Goal: Register for event/course

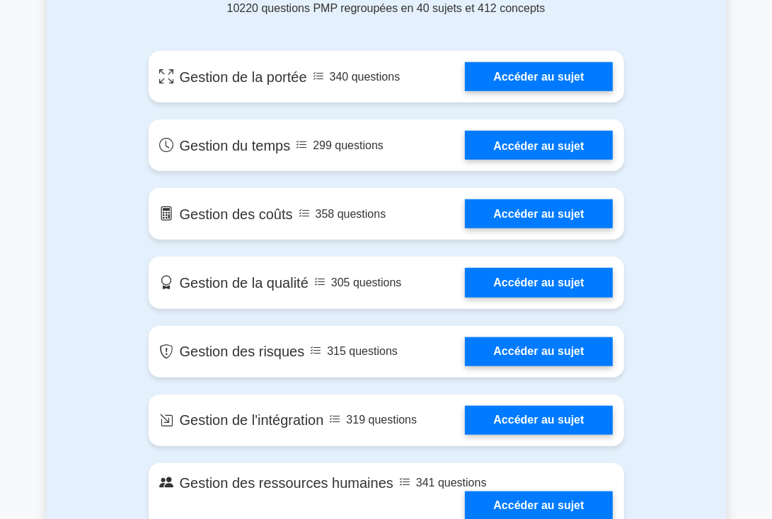
scroll to position [805, 0]
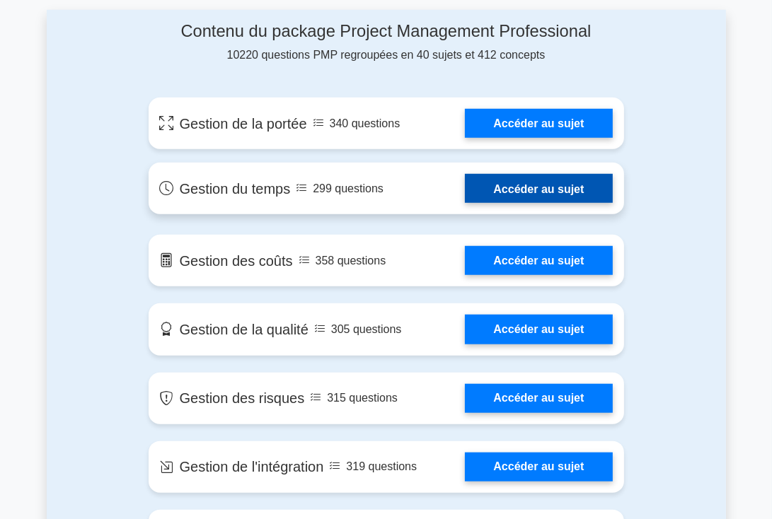
click at [519, 190] on link "Accéder au sujet" at bounding box center [538, 188] width 147 height 29
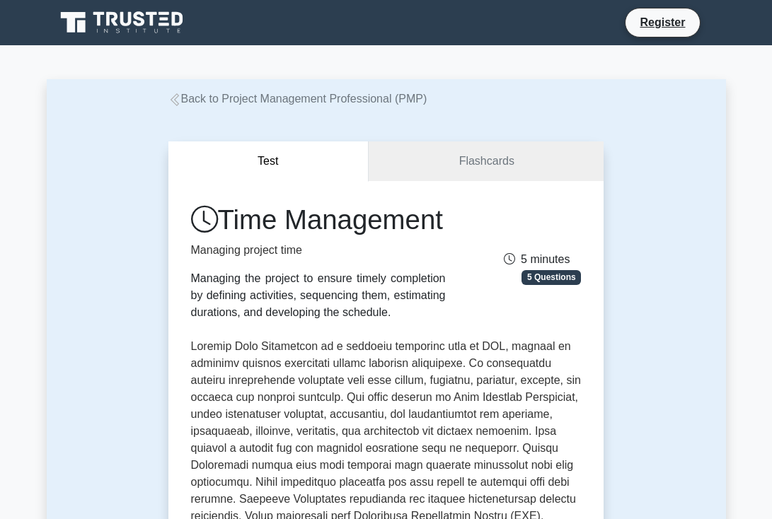
scroll to position [787, 0]
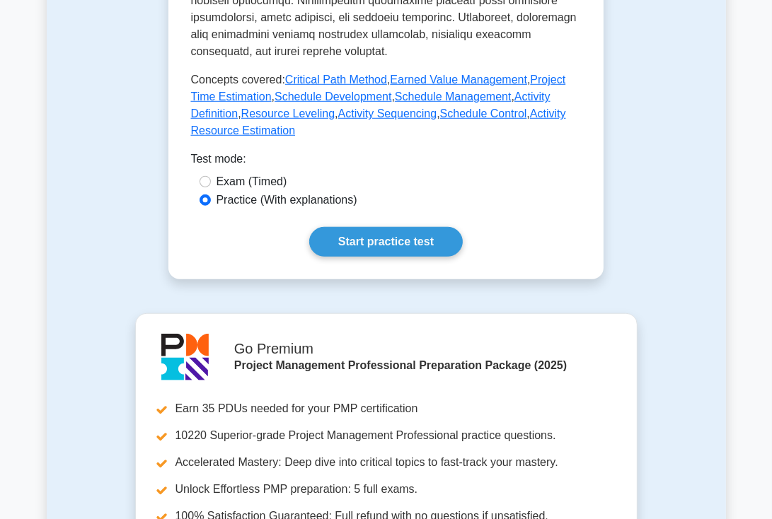
click at [392, 257] on link "Start practice test" at bounding box center [386, 242] width 154 height 30
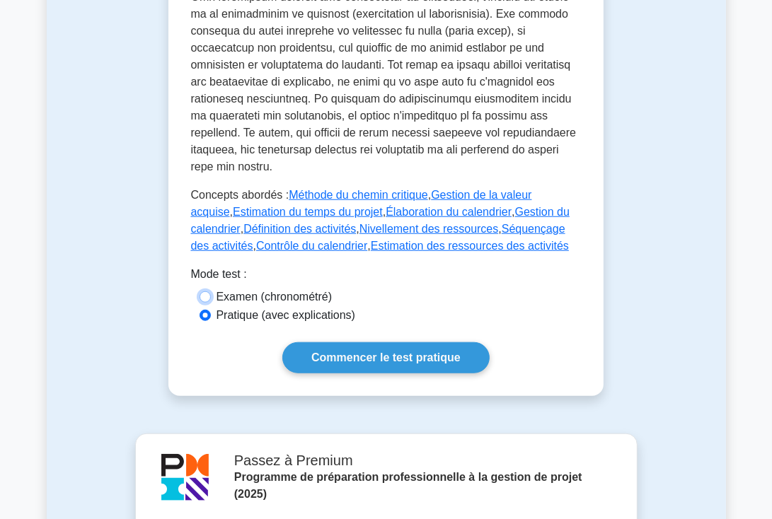
click at [206, 291] on input "Examen (chronométré)" at bounding box center [205, 296] width 11 height 11
radio input "true"
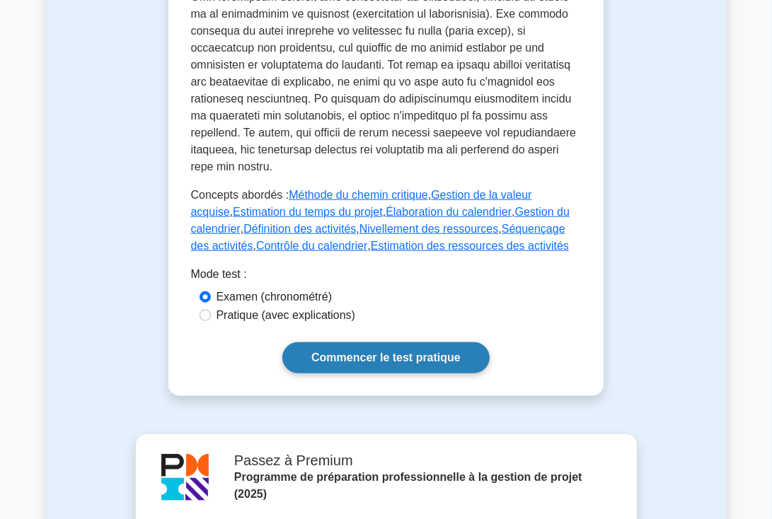
click at [338, 352] on font "Commencer le test pratique" at bounding box center [385, 358] width 149 height 12
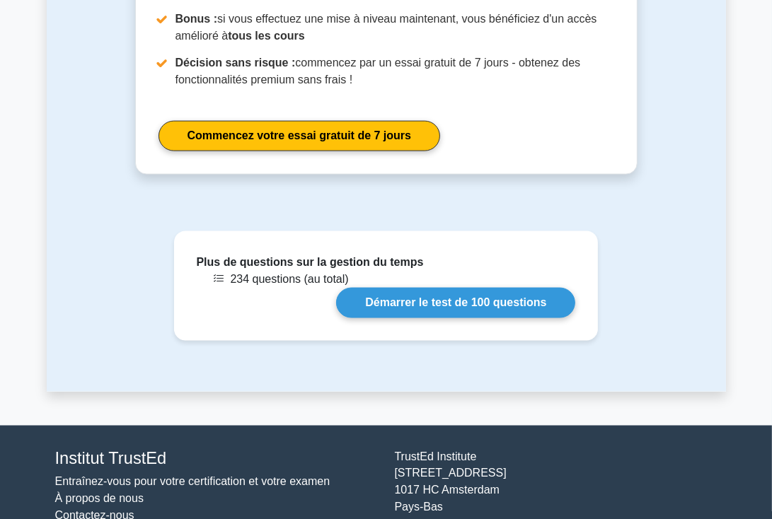
scroll to position [1468, 0]
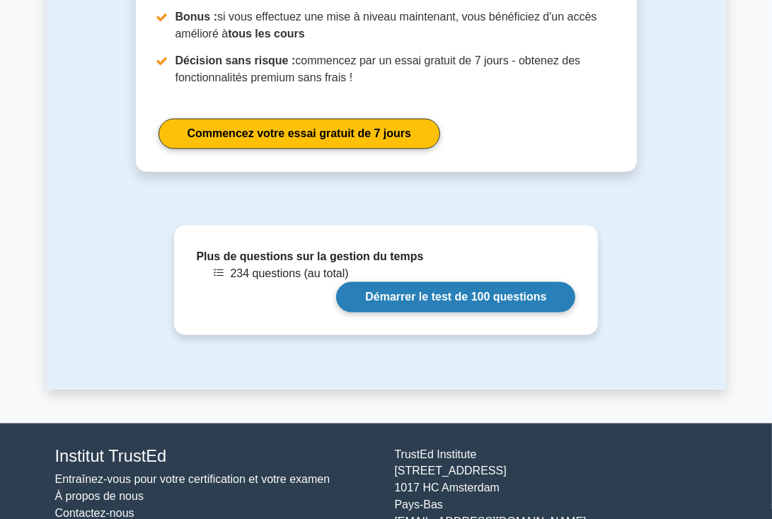
click at [423, 282] on link "Démarrer le test de 100 questions" at bounding box center [455, 297] width 239 height 30
